Goal: Information Seeking & Learning: Learn about a topic

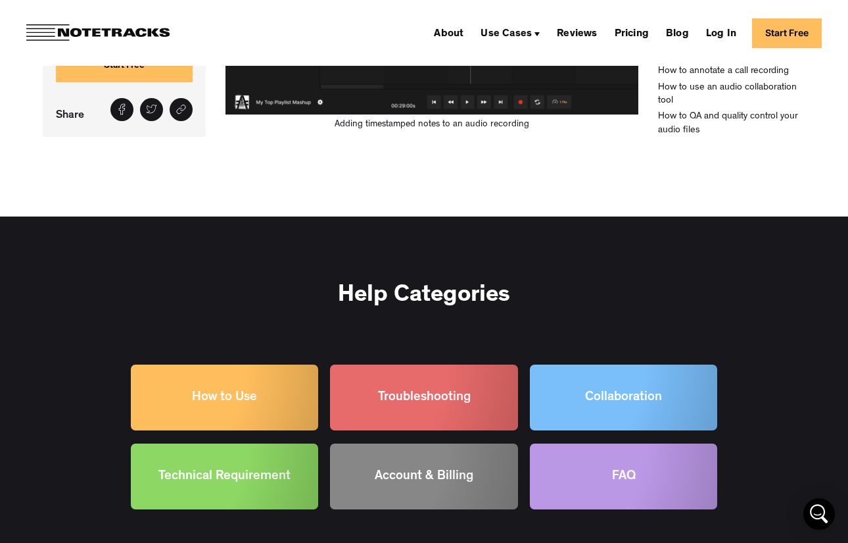
scroll to position [1209, 0]
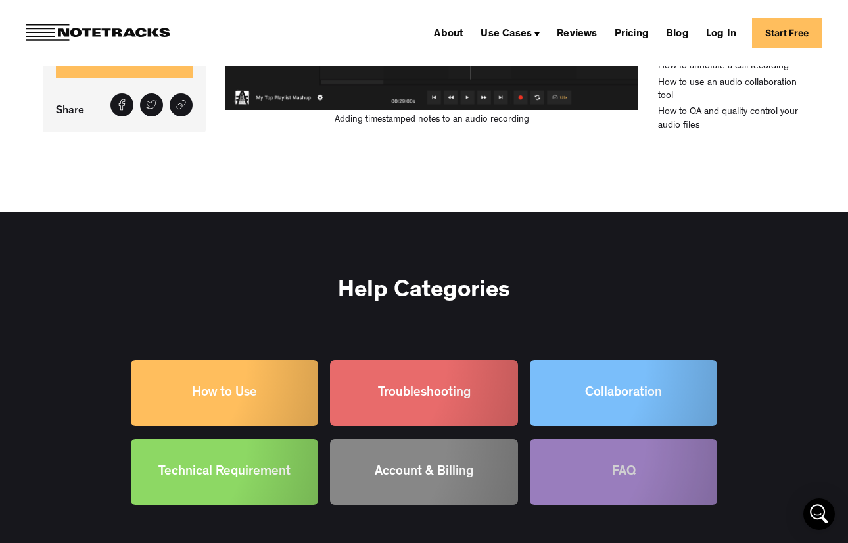
click at [570, 479] on div at bounding box center [623, 472] width 187 height 66
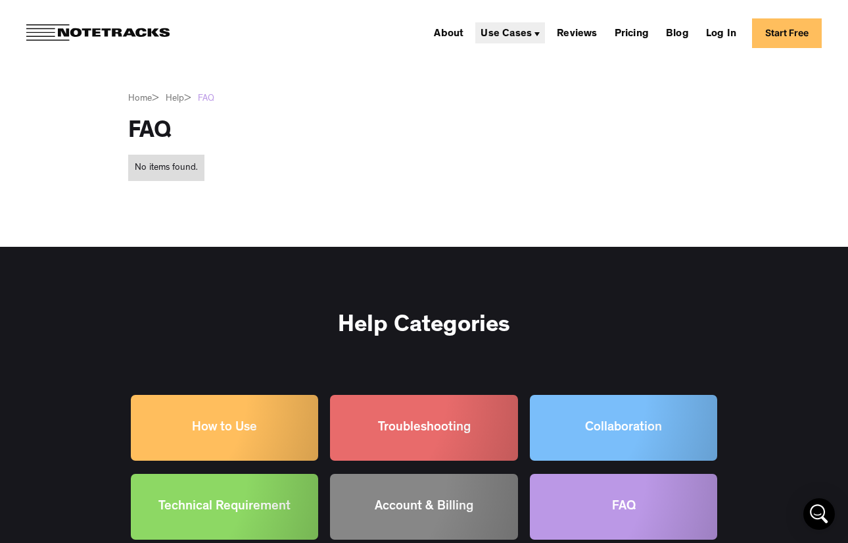
click at [532, 34] on div "Use Cases" at bounding box center [506, 34] width 51 height 11
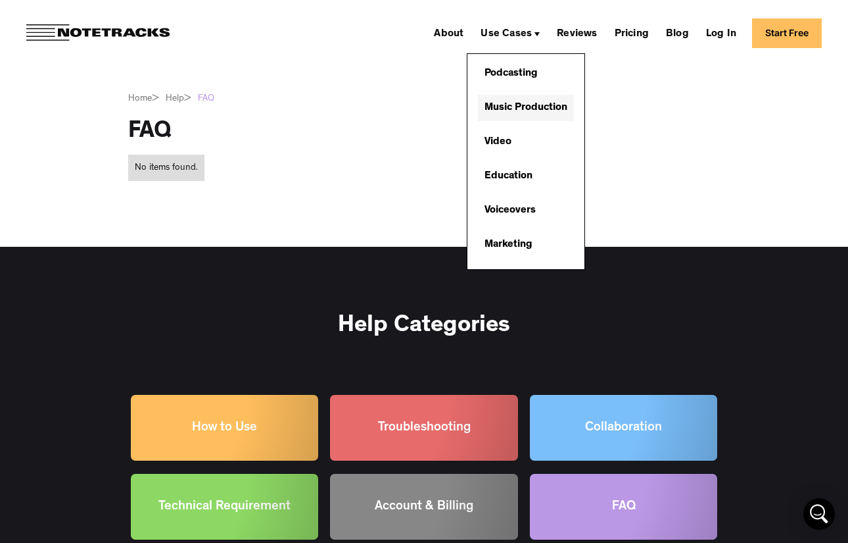
click at [527, 106] on link "Music Production" at bounding box center [526, 108] width 96 height 26
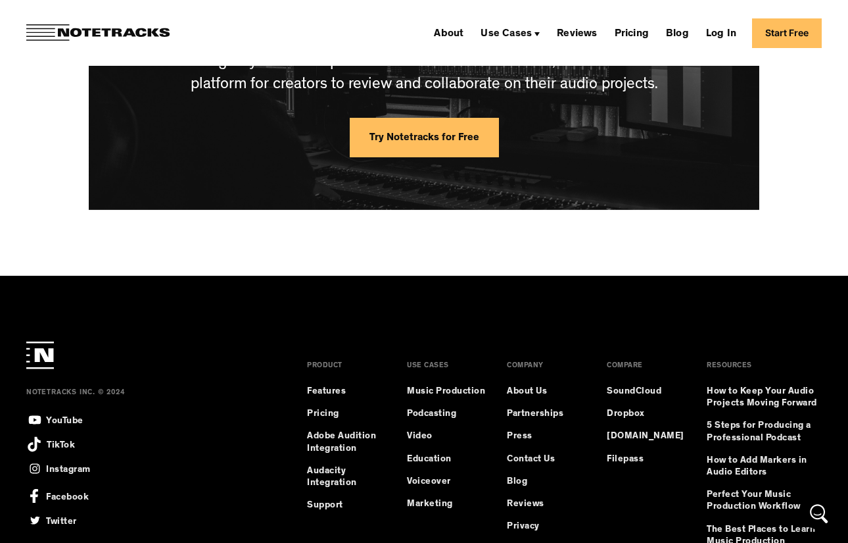
scroll to position [3288, 0]
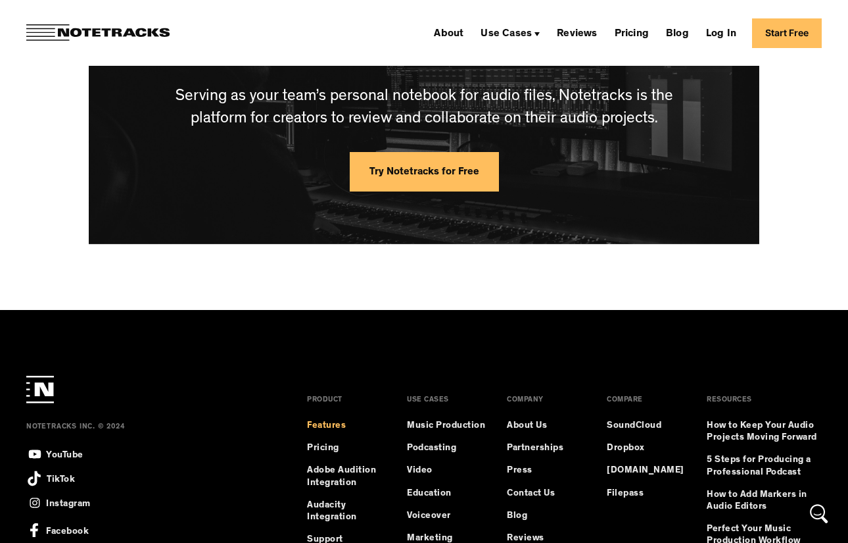
click at [342, 427] on link "Features" at bounding box center [326, 426] width 39 height 12
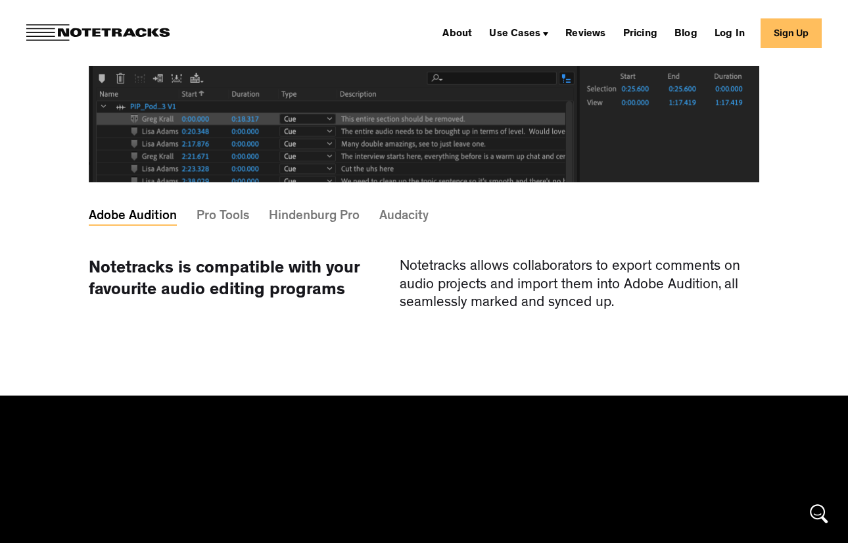
scroll to position [4006, 0]
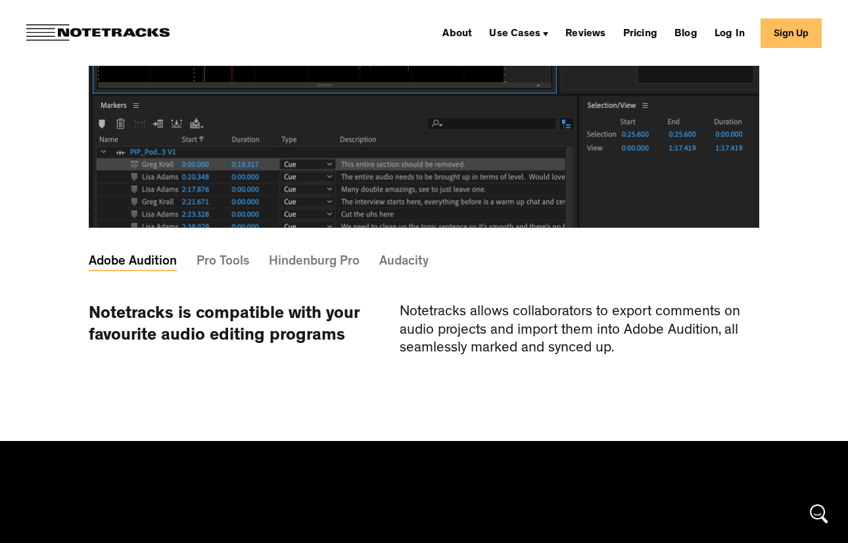
click at [207, 262] on div "Pro Tools" at bounding box center [223, 262] width 53 height 4
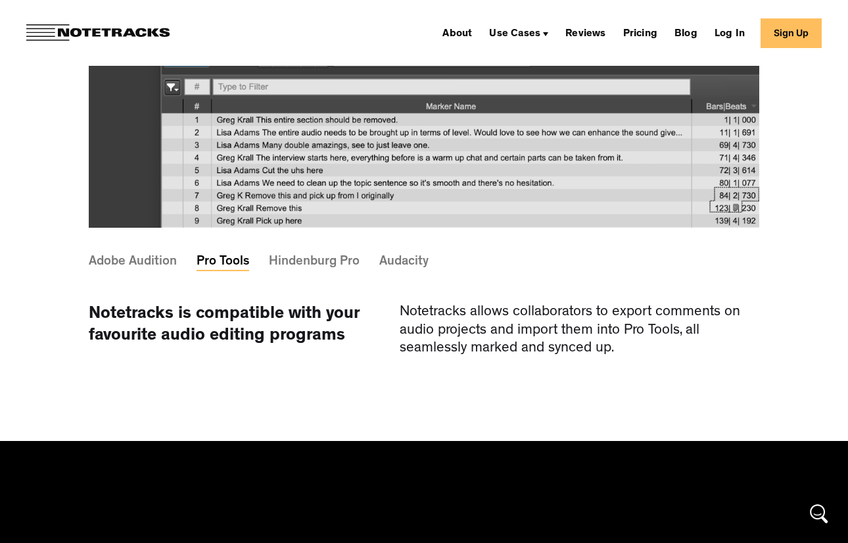
click at [285, 264] on div "Hindenburg Pro" at bounding box center [314, 262] width 91 height 4
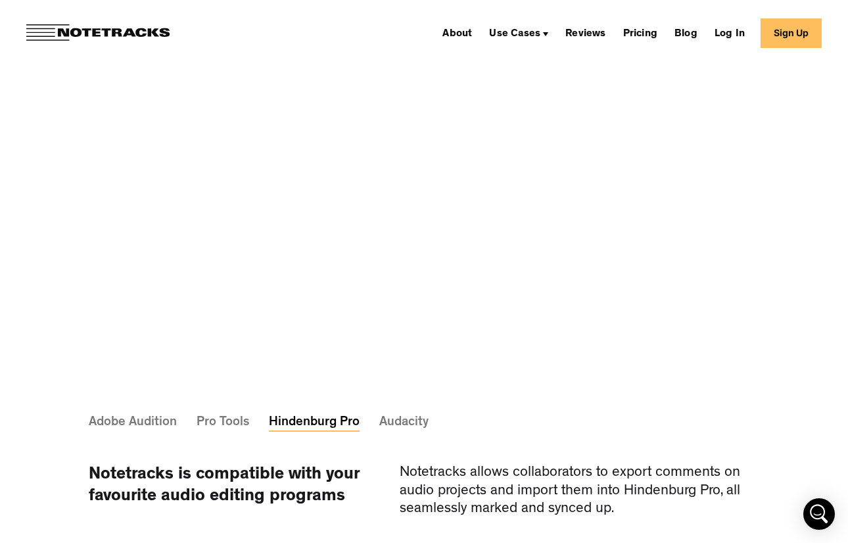
scroll to position [3863, 0]
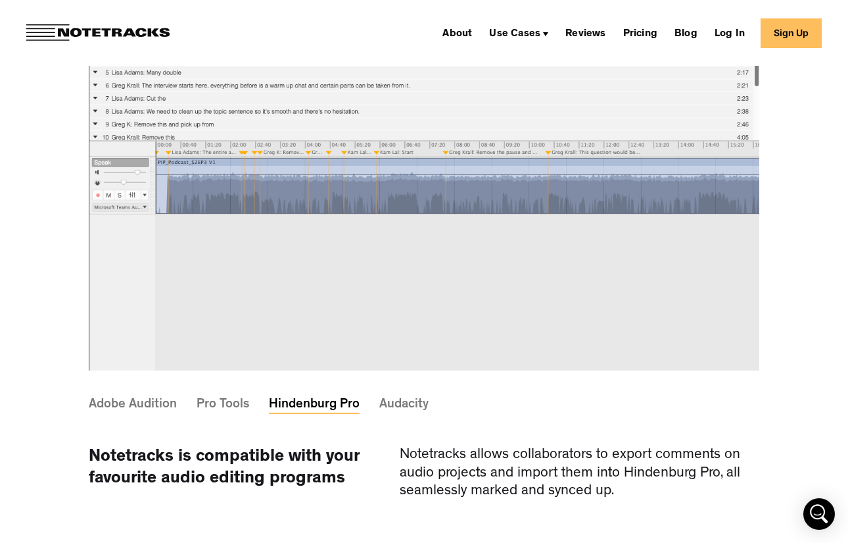
click at [395, 403] on div "Audacity" at bounding box center [403, 404] width 49 height 4
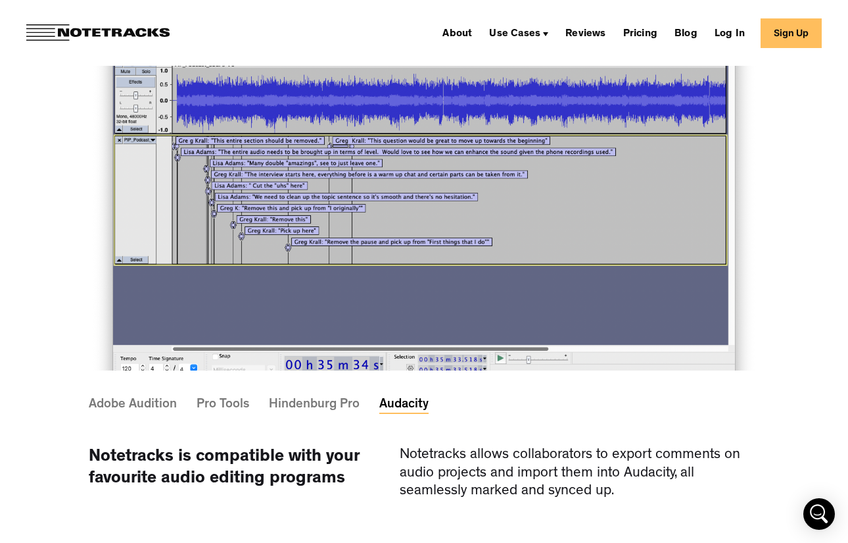
click at [230, 402] on div "Pro Tools" at bounding box center [223, 404] width 53 height 4
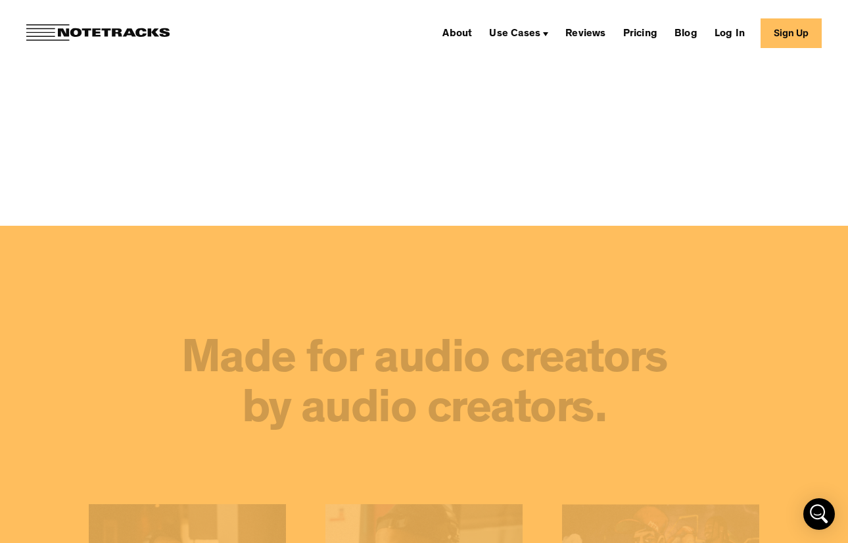
scroll to position [7655, 0]
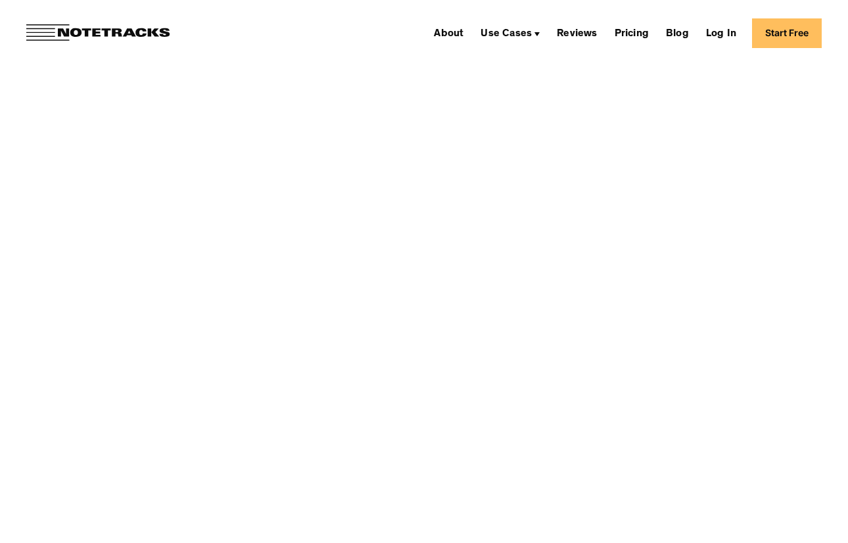
scroll to position [3288, 0]
